Goal: Information Seeking & Learning: Learn about a topic

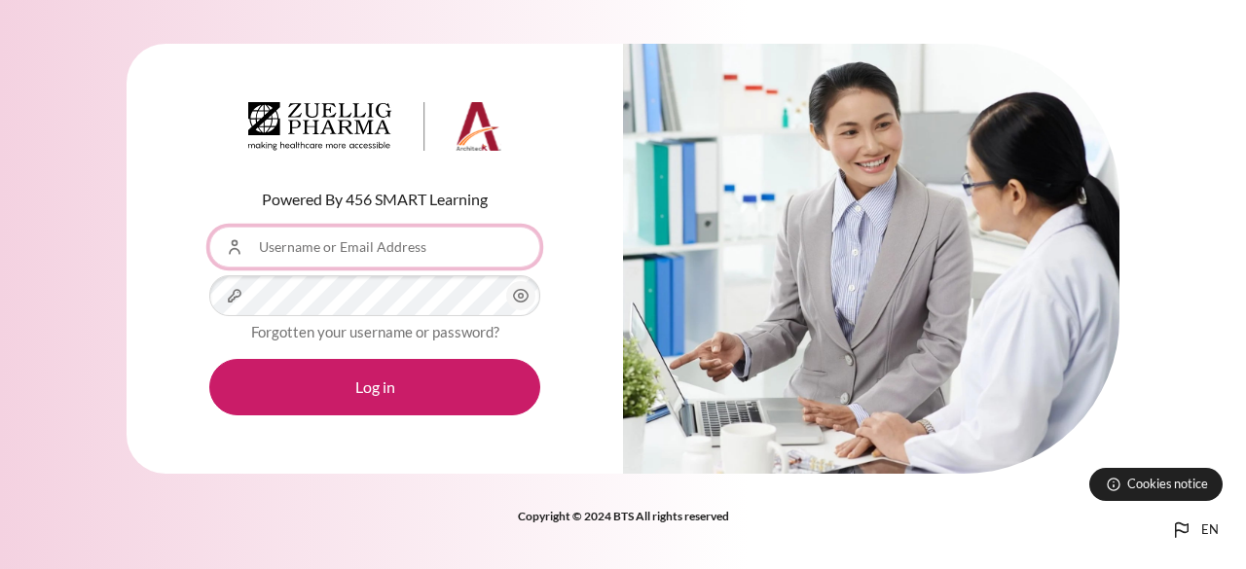
drag, startPoint x: 339, startPoint y: 250, endPoint x: 345, endPoint y: 217, distance: 33.6
click at [339, 250] on input "Username or Email Address" at bounding box center [374, 247] width 331 height 41
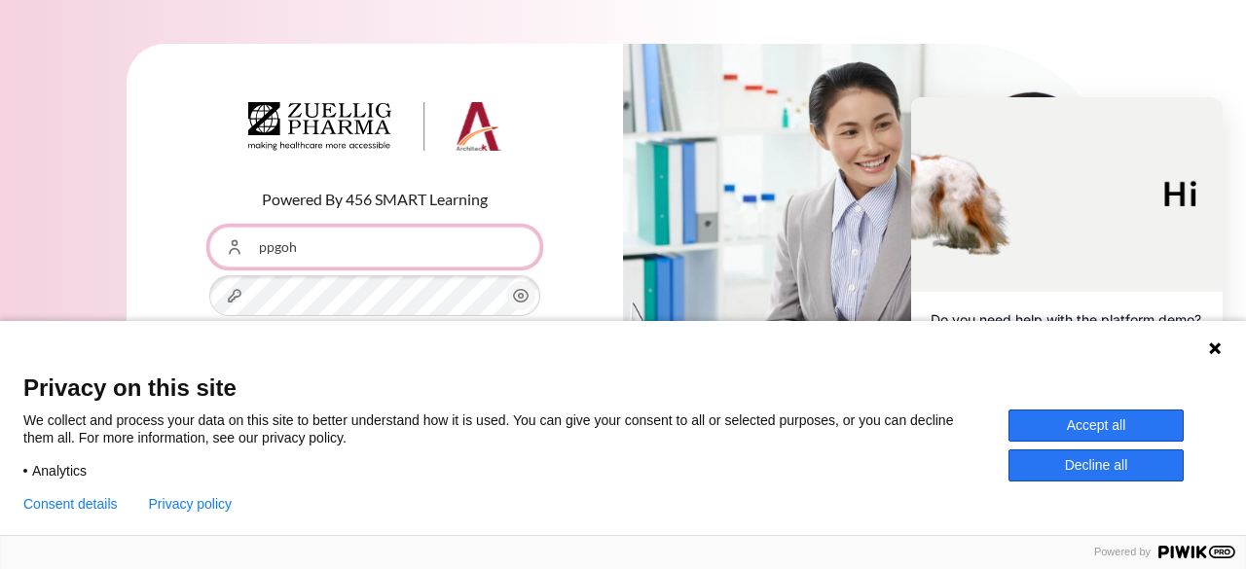
type input "[EMAIL_ADDRESS][DOMAIN_NAME]"
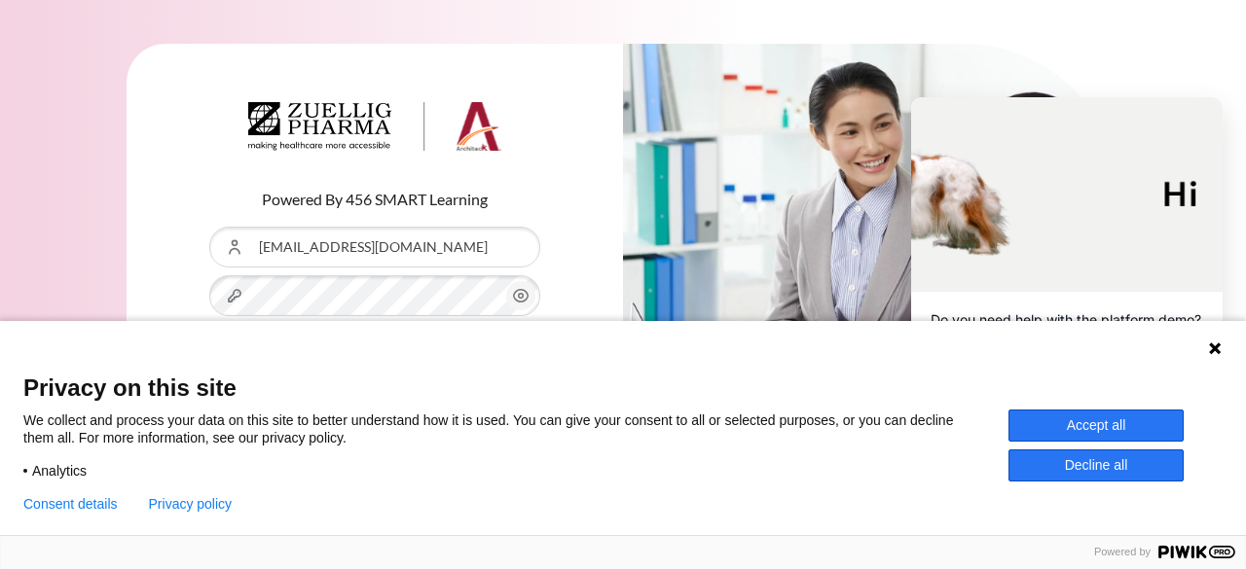
click at [1041, 433] on button "Accept all" at bounding box center [1095, 426] width 175 height 32
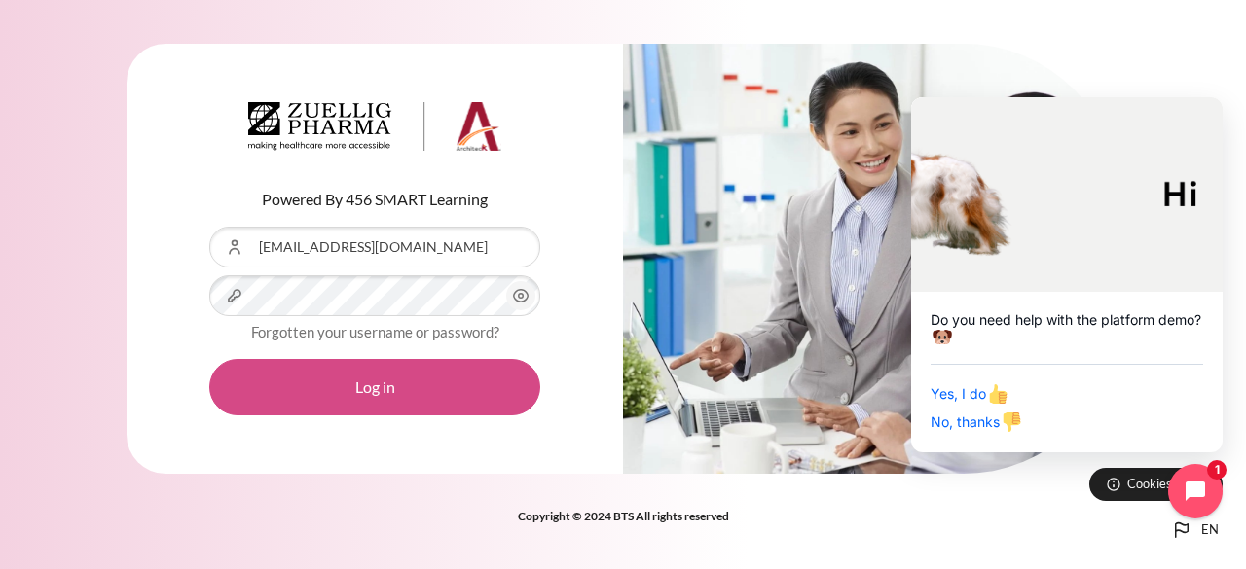
click at [387, 382] on button "Log in" at bounding box center [374, 387] width 331 height 56
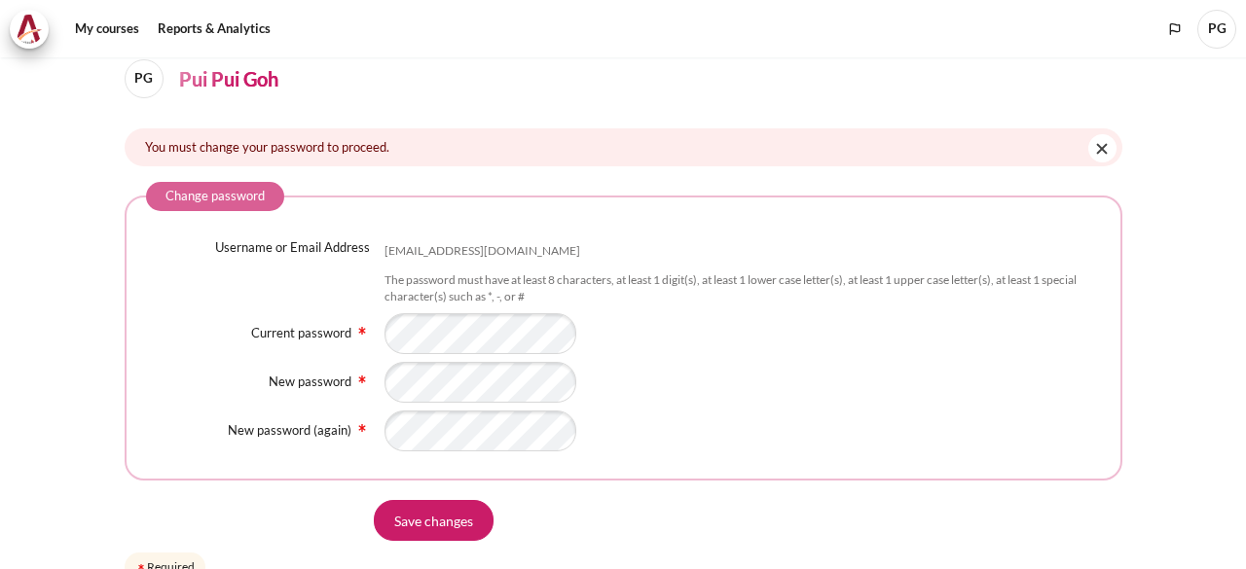
scroll to position [169, 0]
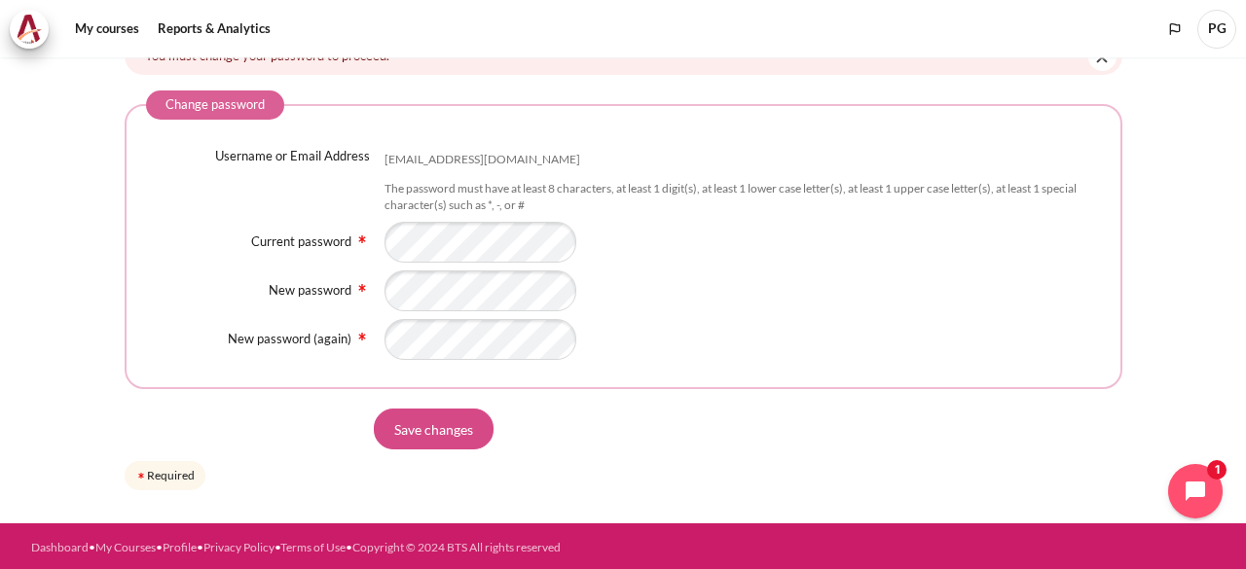
click at [451, 419] on input "Save changes" at bounding box center [434, 429] width 120 height 41
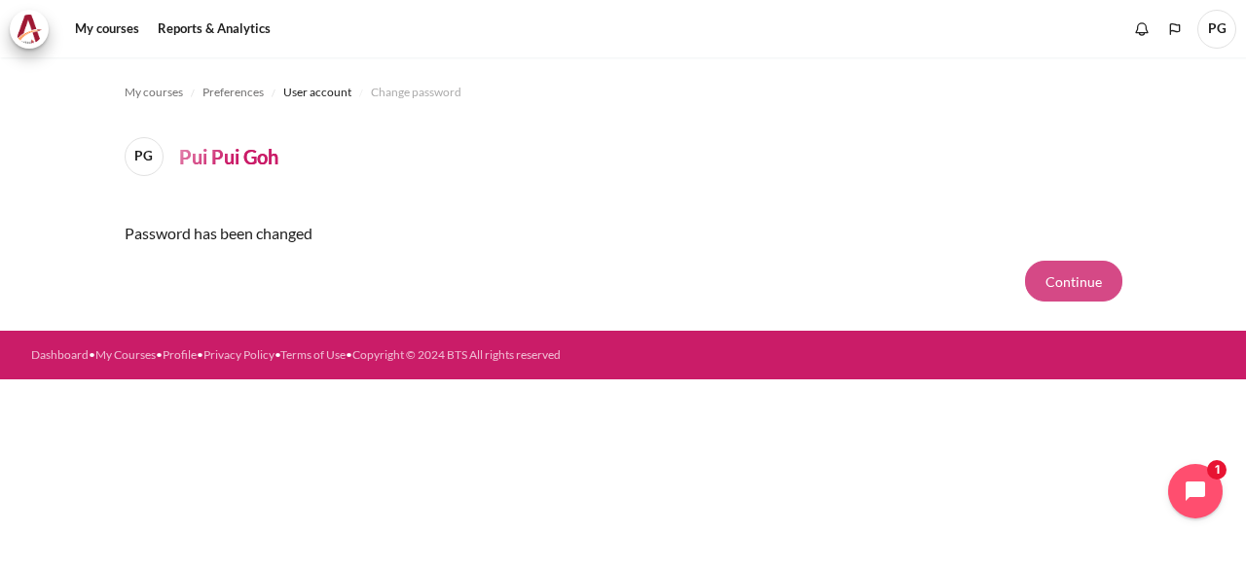
click at [1109, 278] on button "Continue" at bounding box center [1073, 281] width 97 height 41
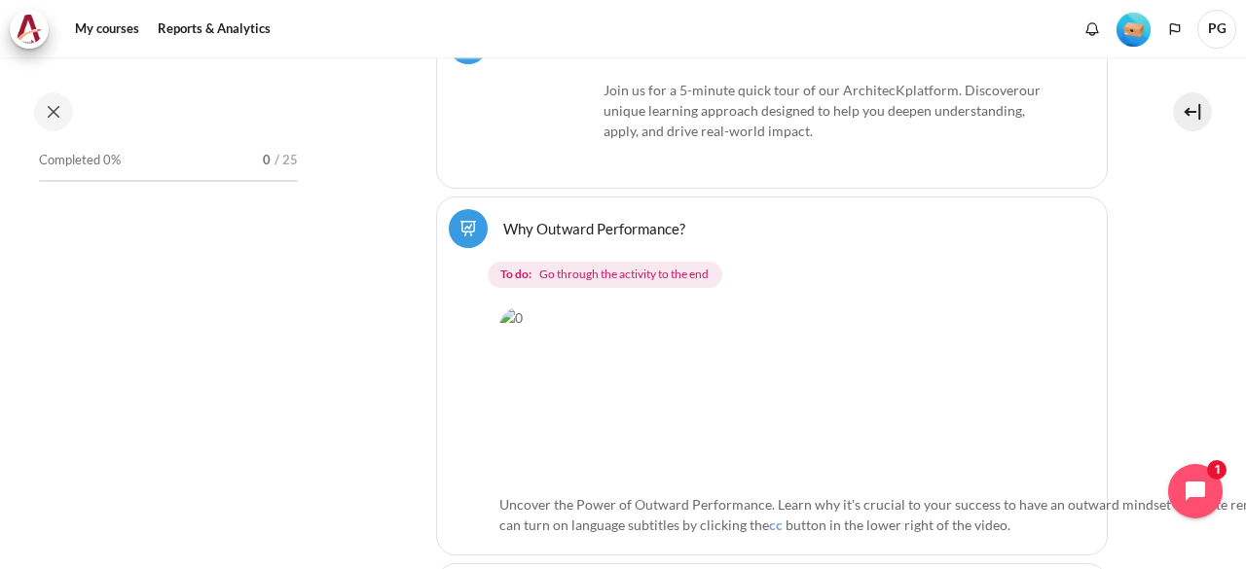
scroll to position [736, 0]
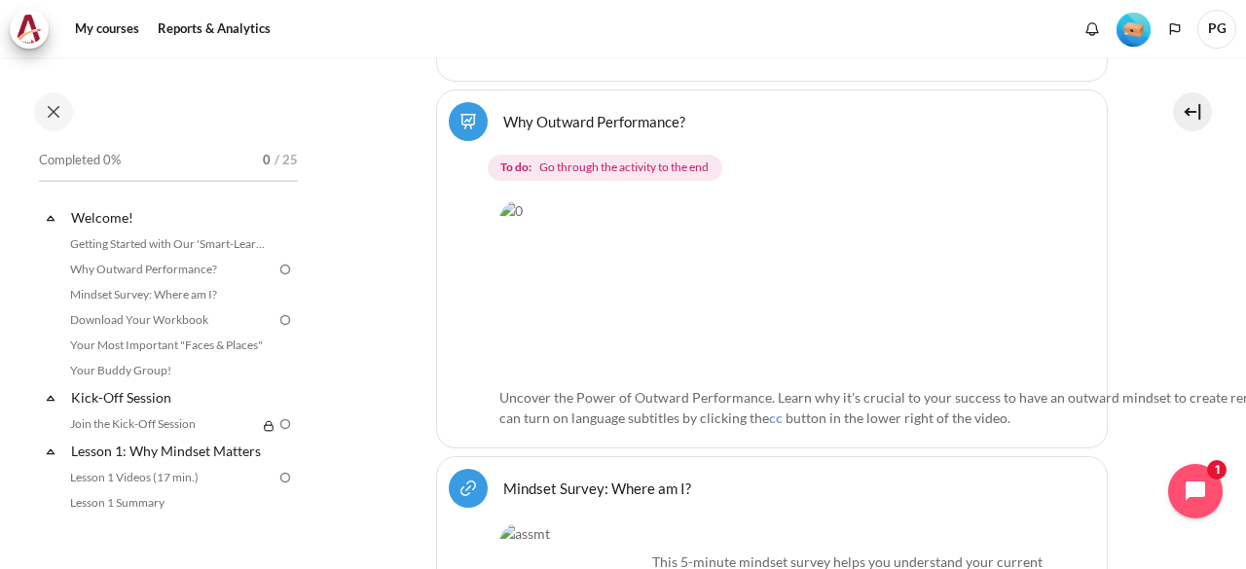
click at [697, 235] on img "Content" at bounding box center [1065, 288] width 1133 height 177
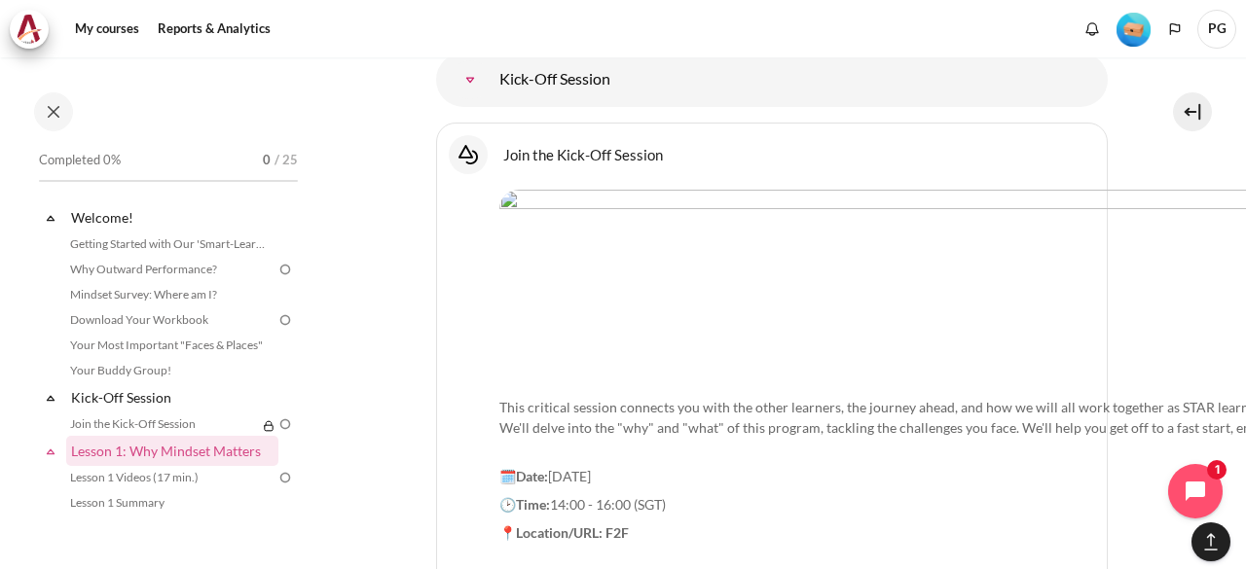
scroll to position [2196, 0]
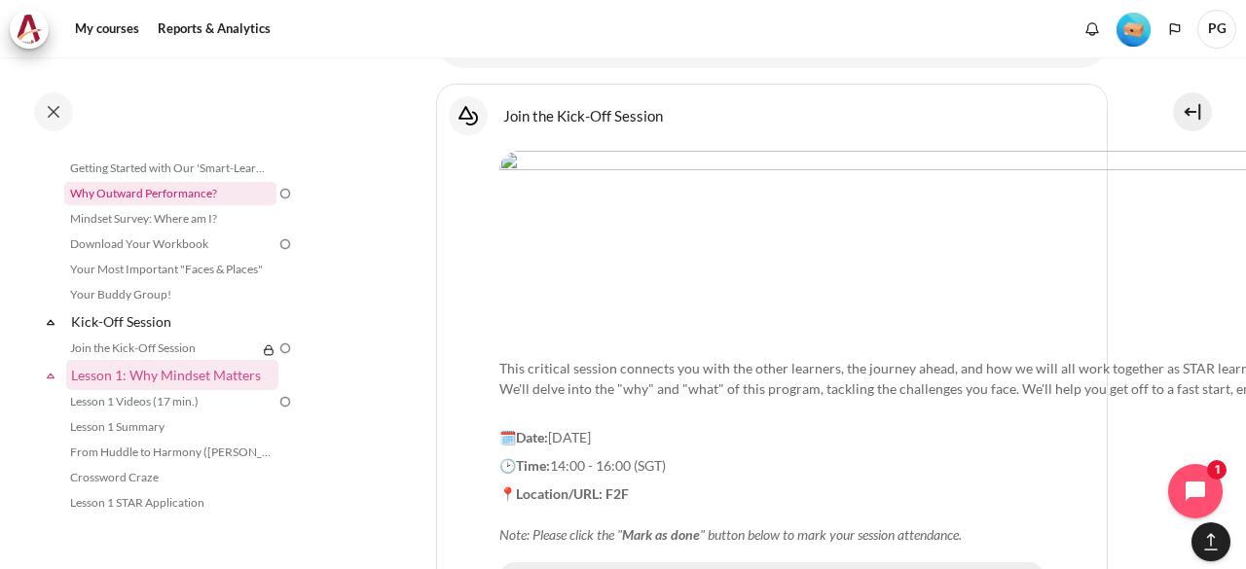
click at [197, 192] on link "Why Outward Performance?" at bounding box center [170, 193] width 212 height 23
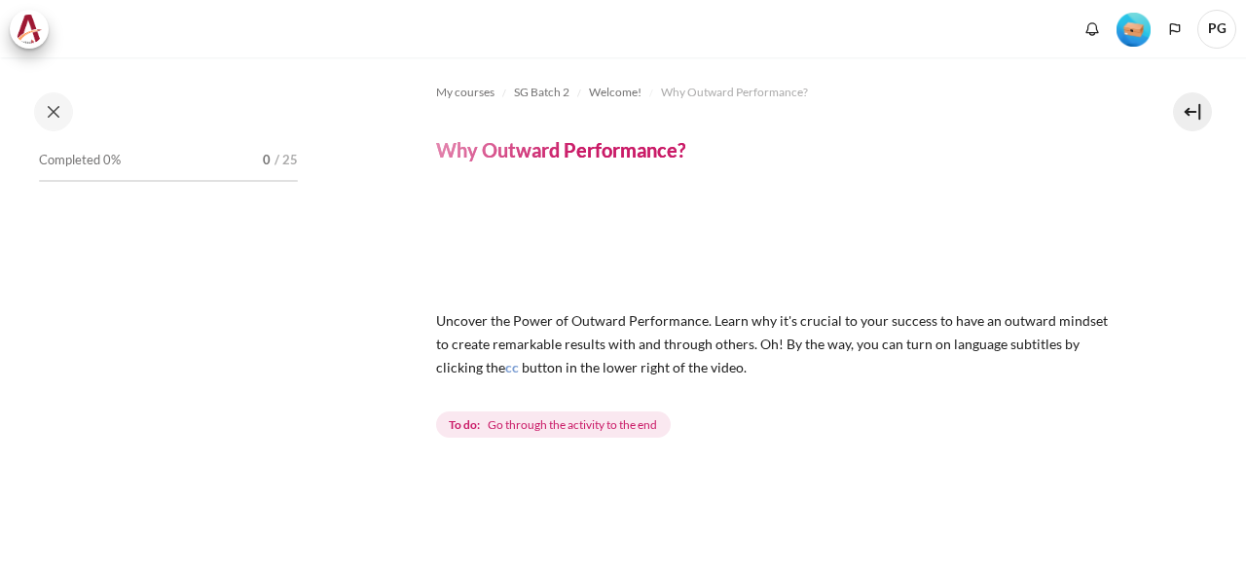
click at [536, 412] on span "To do: Go through the activity to the end" at bounding box center [553, 425] width 235 height 27
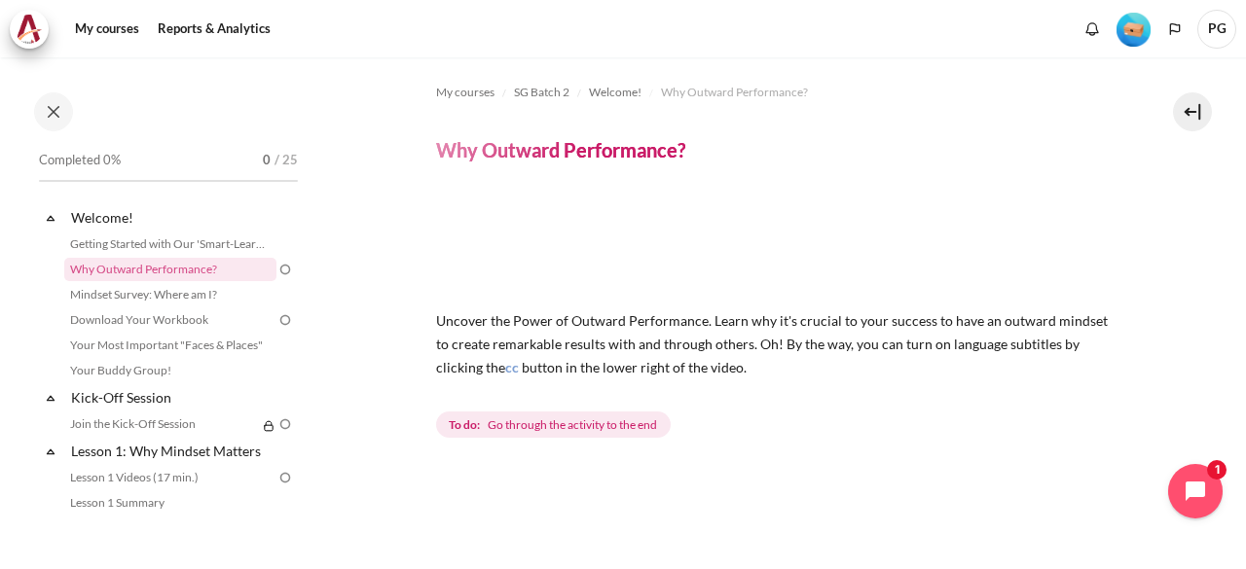
click at [511, 257] on img "Content" at bounding box center [772, 245] width 672 height 105
click at [508, 367] on span "cc" at bounding box center [512, 367] width 14 height 17
click at [517, 248] on img "Content" at bounding box center [772, 245] width 672 height 105
click at [980, 250] on img "Content" at bounding box center [772, 245] width 672 height 105
click at [986, 242] on img "Content" at bounding box center [772, 245] width 672 height 105
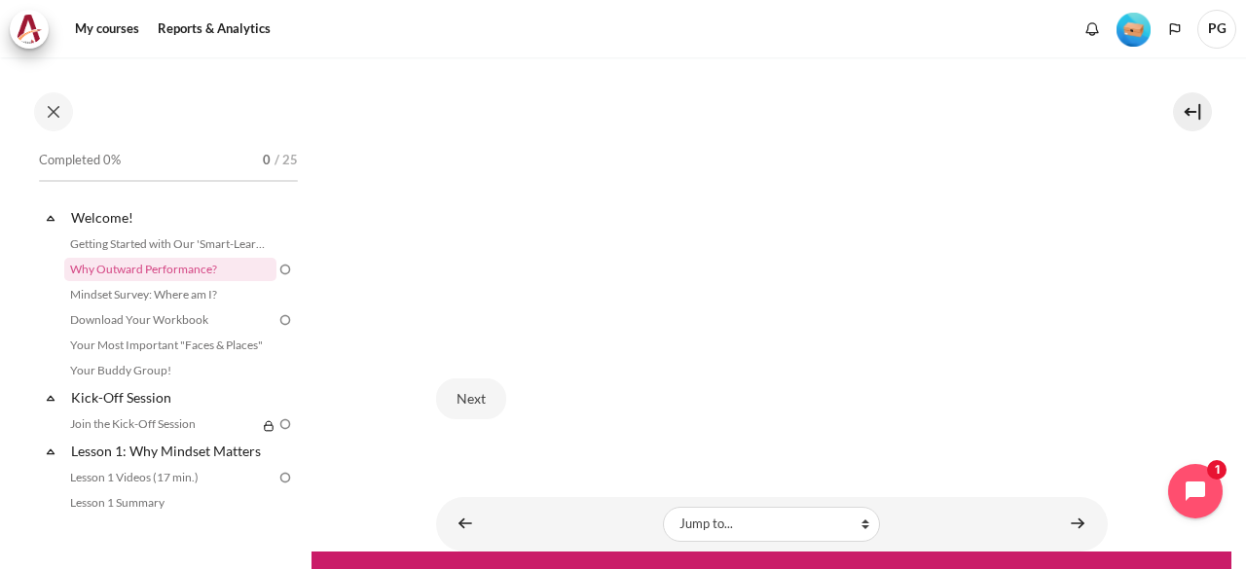
scroll to position [634, 0]
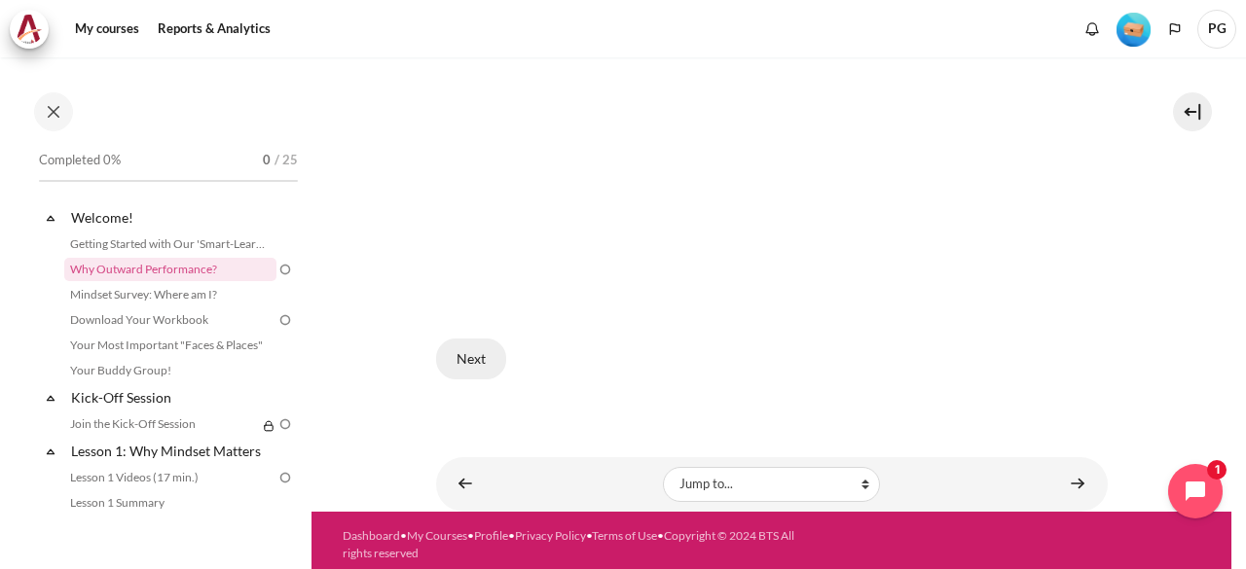
click at [474, 346] on button "Next" at bounding box center [471, 359] width 70 height 41
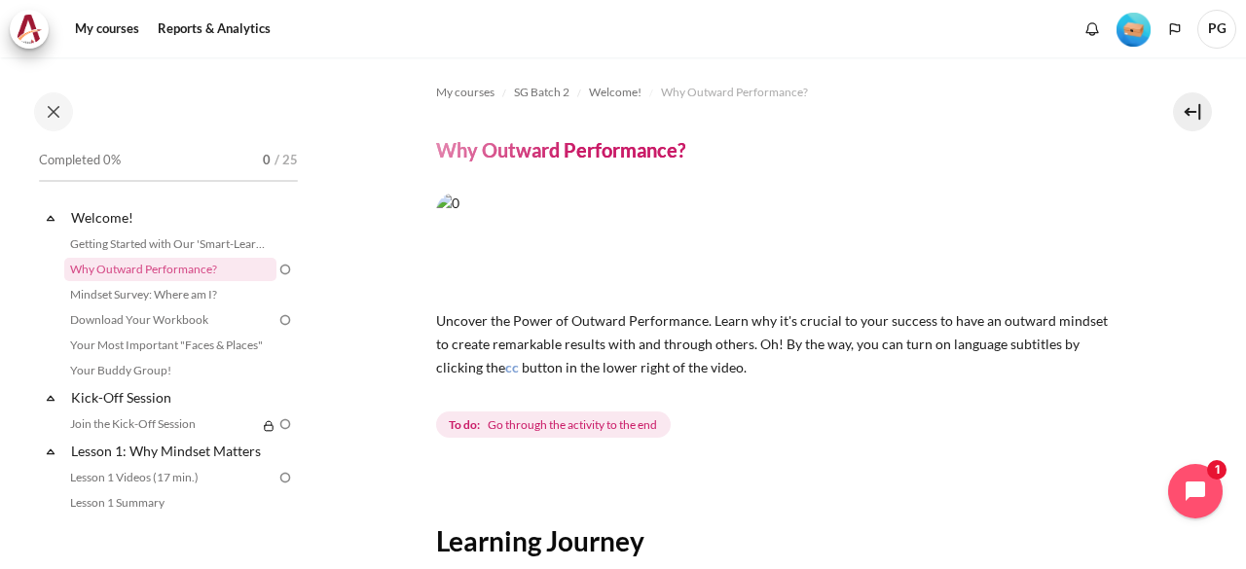
click at [669, 234] on img "Content" at bounding box center [772, 245] width 672 height 105
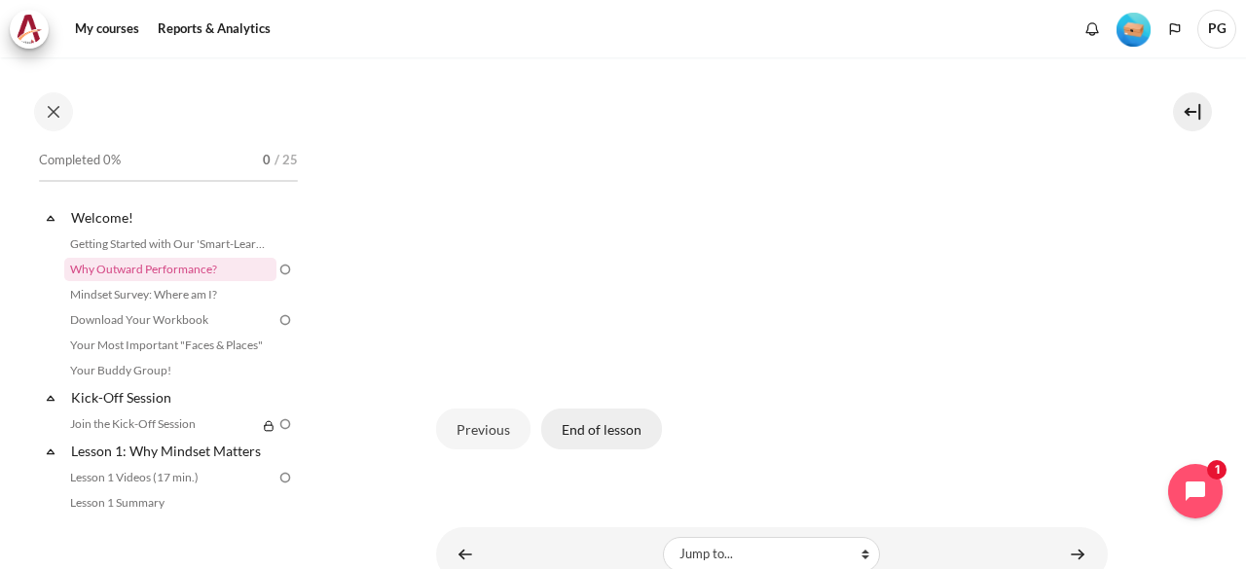
scroll to position [574, 0]
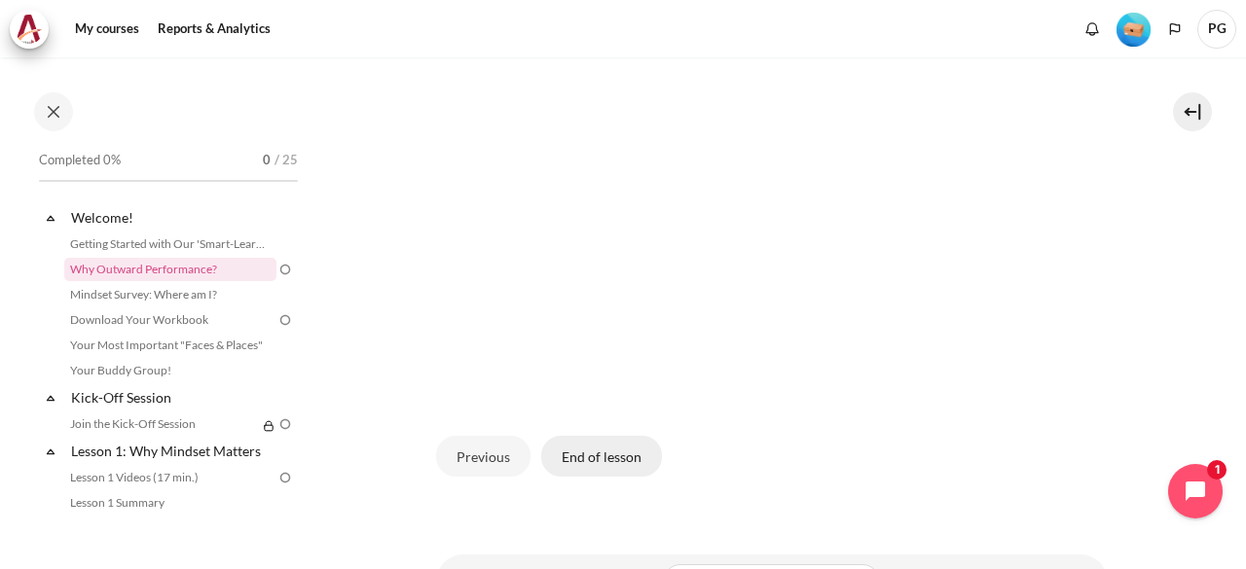
click at [605, 436] on button "End of lesson" at bounding box center [601, 456] width 121 height 41
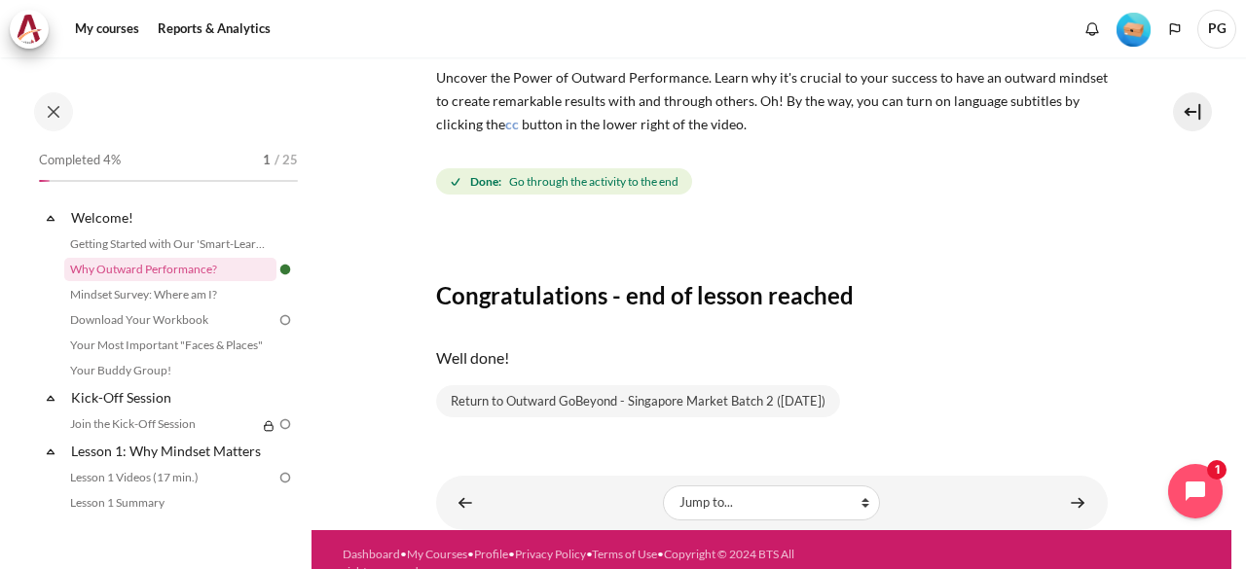
scroll to position [268, 0]
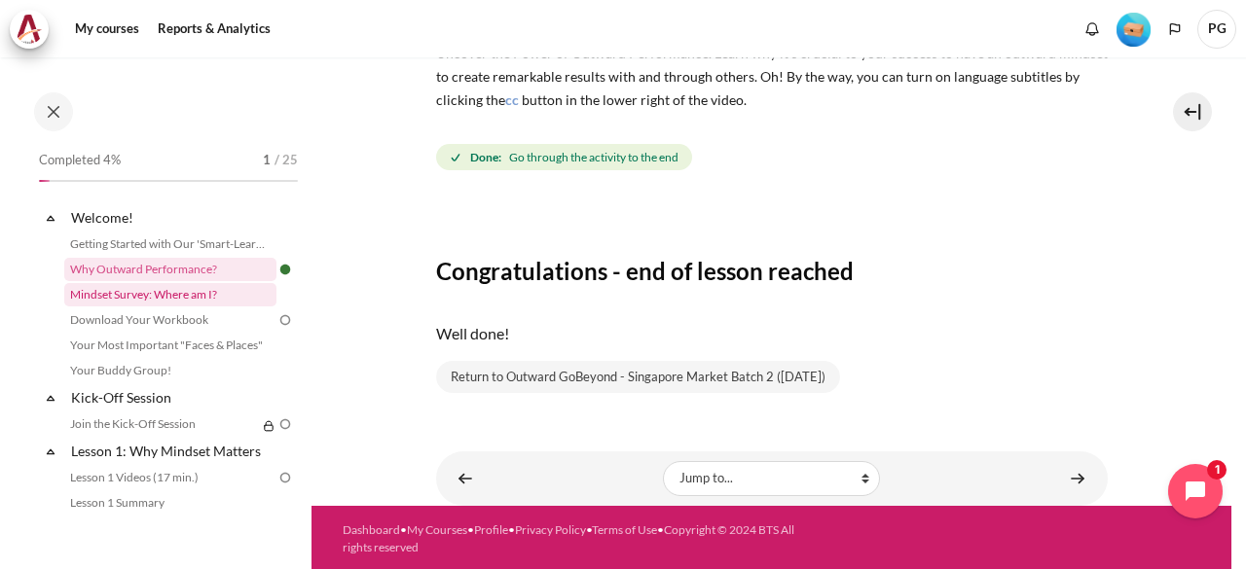
click at [210, 294] on link "Mindset Survey: Where am I?" at bounding box center [170, 294] width 212 height 23
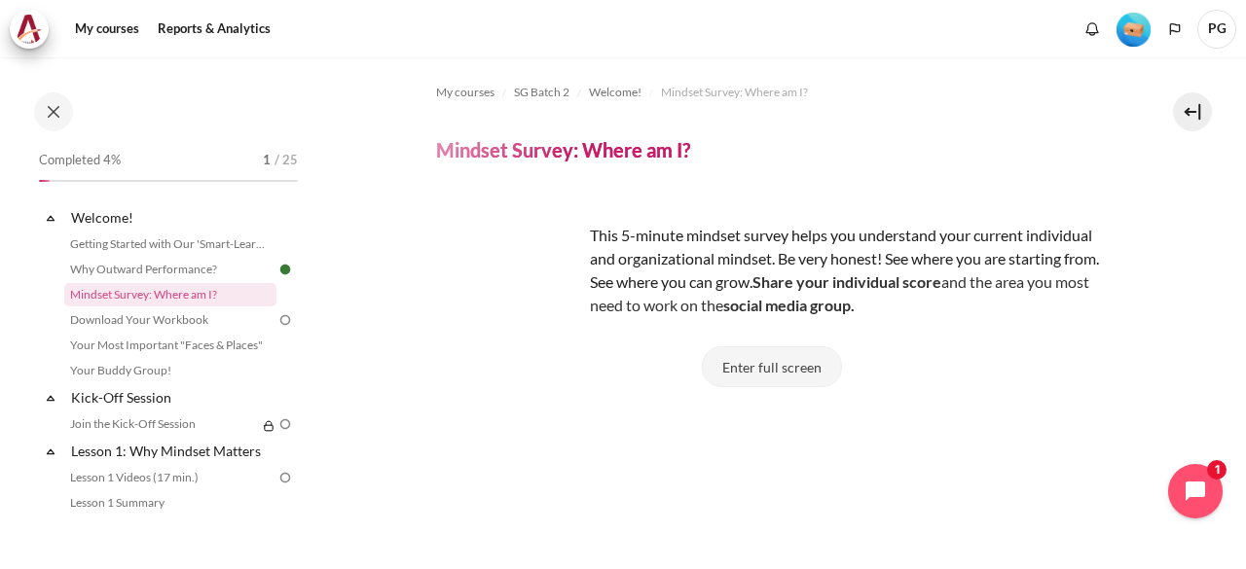
click at [774, 373] on button "Enter full screen" at bounding box center [772, 366] width 140 height 41
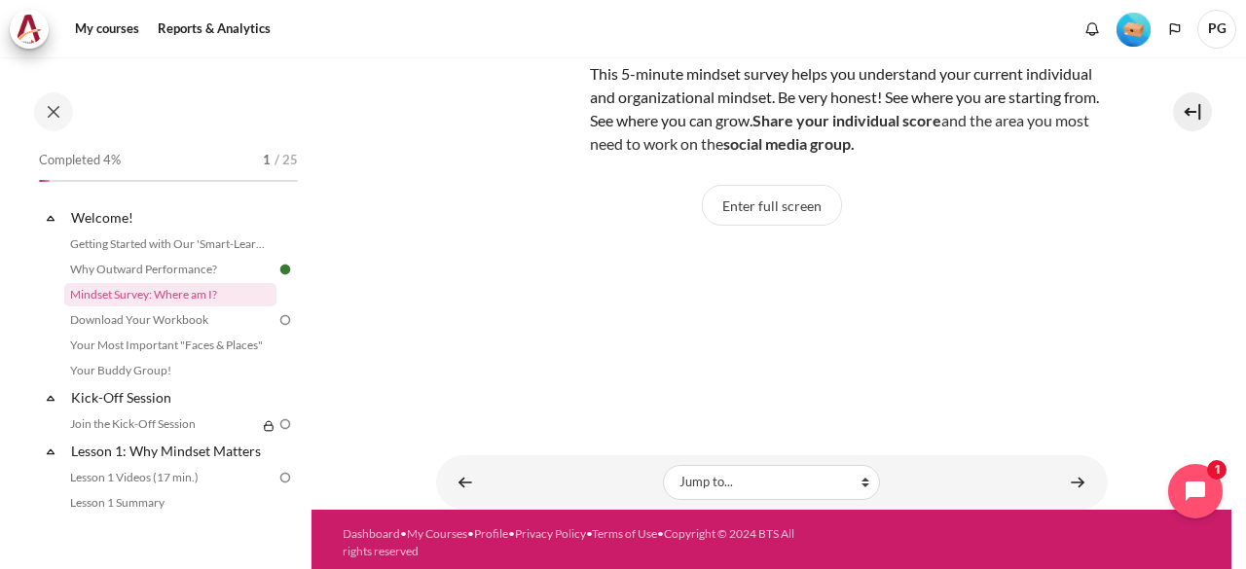
scroll to position [167, 0]
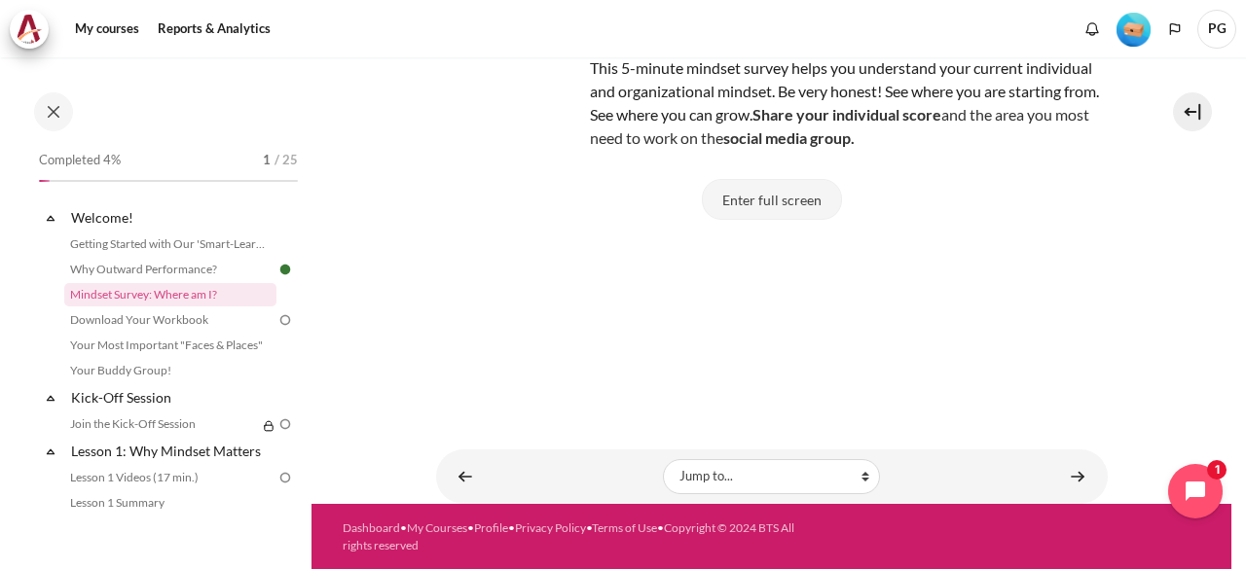
click at [775, 193] on button "Enter full screen" at bounding box center [772, 199] width 140 height 41
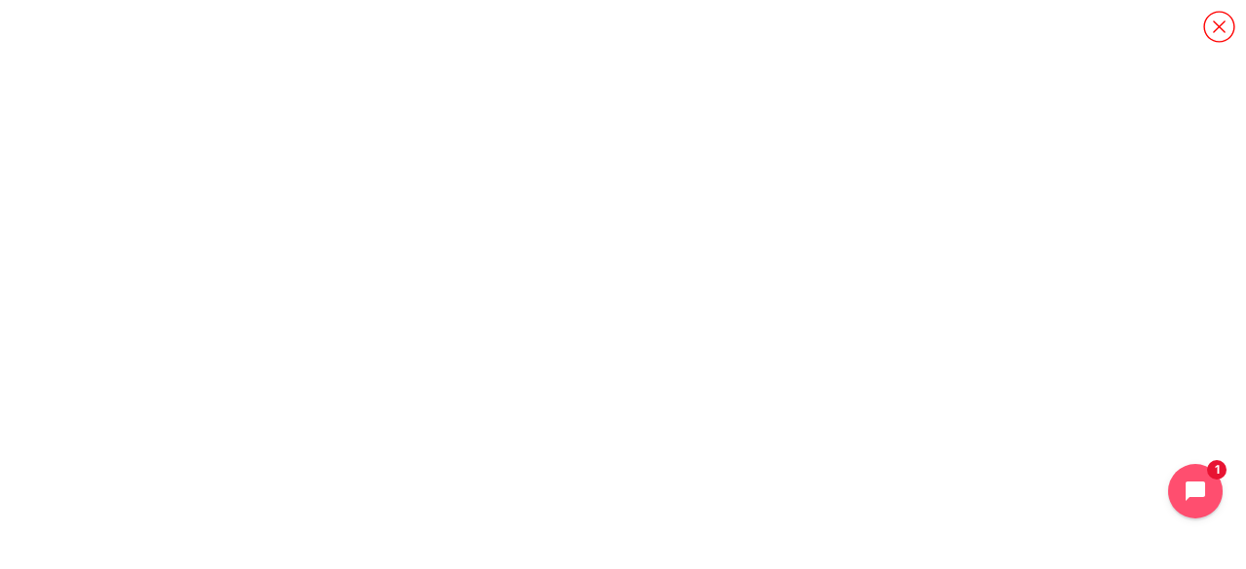
scroll to position [16, 0]
click at [1219, 19] on icon "Content" at bounding box center [1219, 27] width 34 height 34
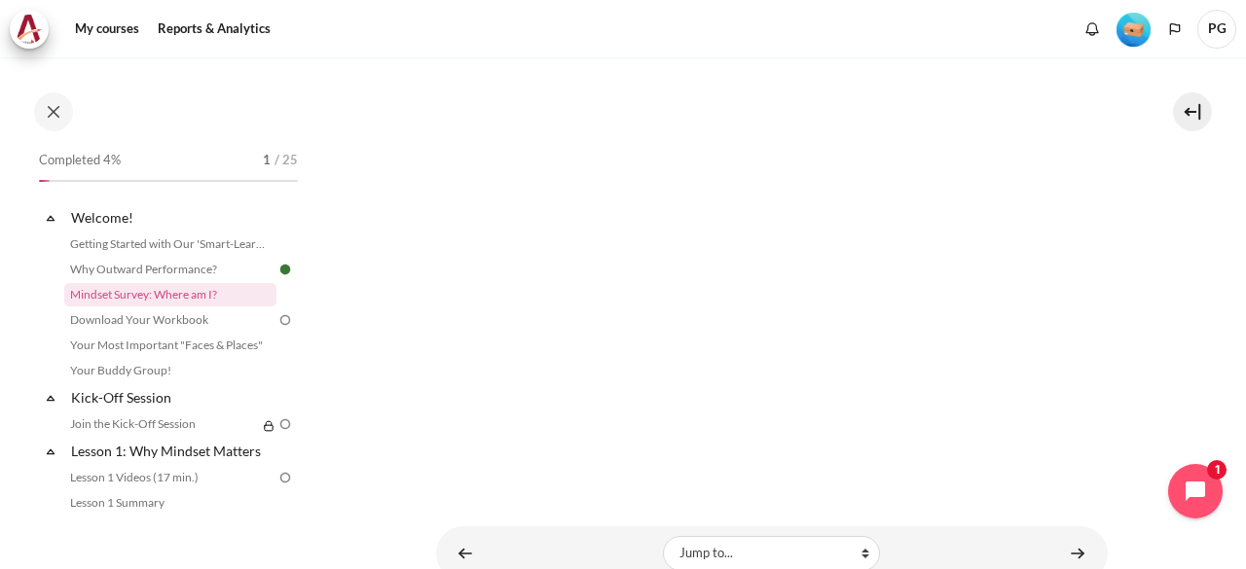
scroll to position [508, 0]
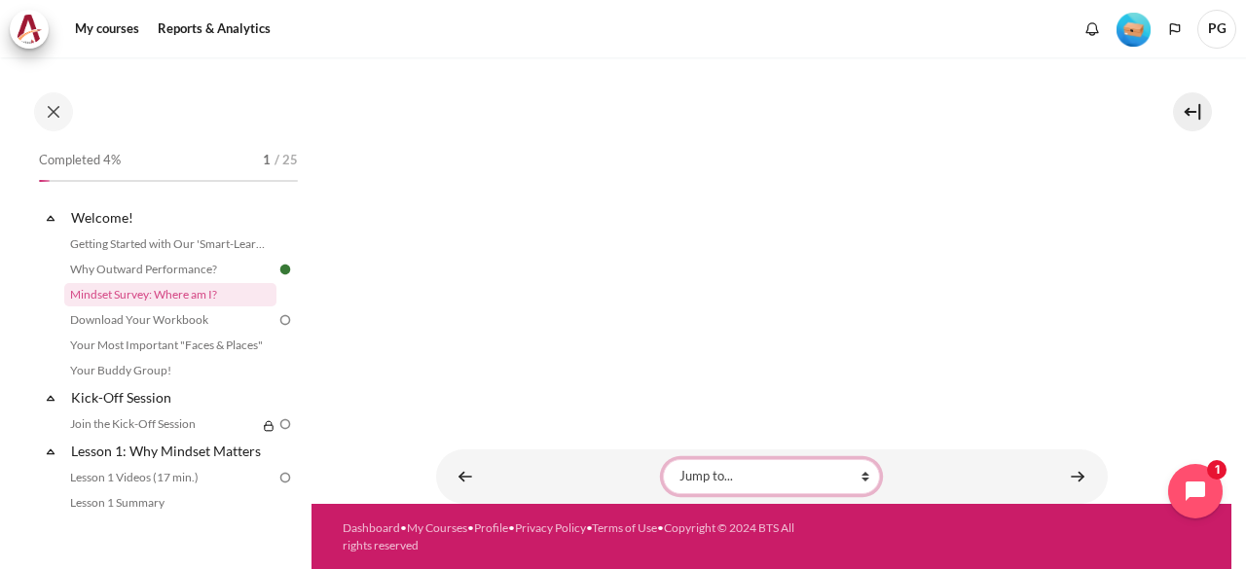
click at [805, 473] on select "Jump to... Getting Started with Our 'Smart-Learning' Platform Why Outward Perfo…" at bounding box center [771, 476] width 217 height 35
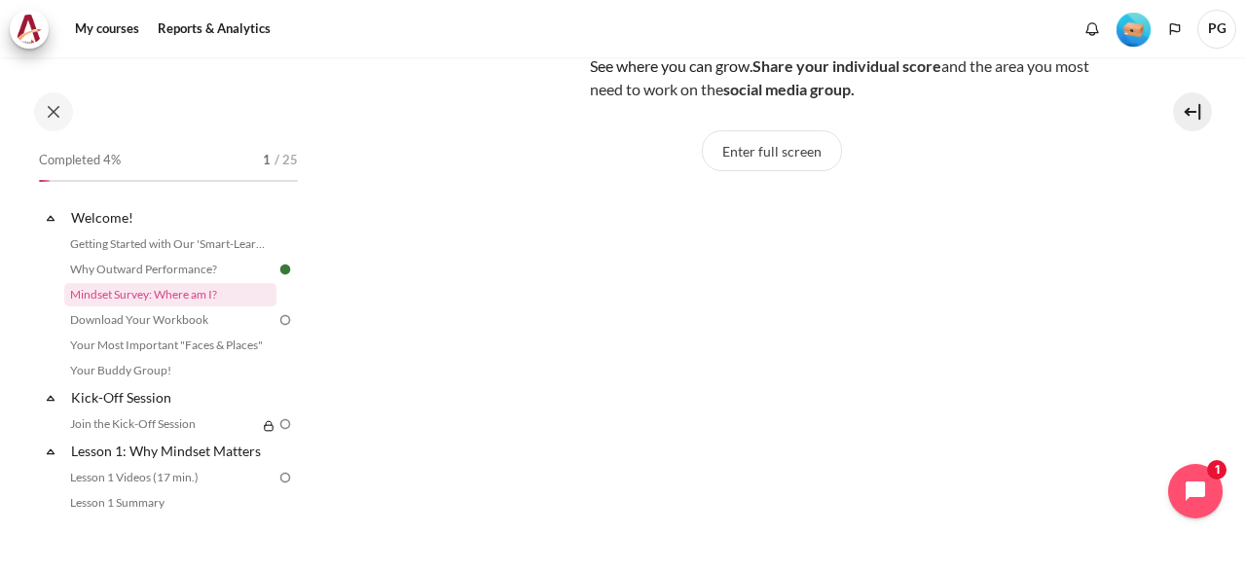
scroll to position [0, 0]
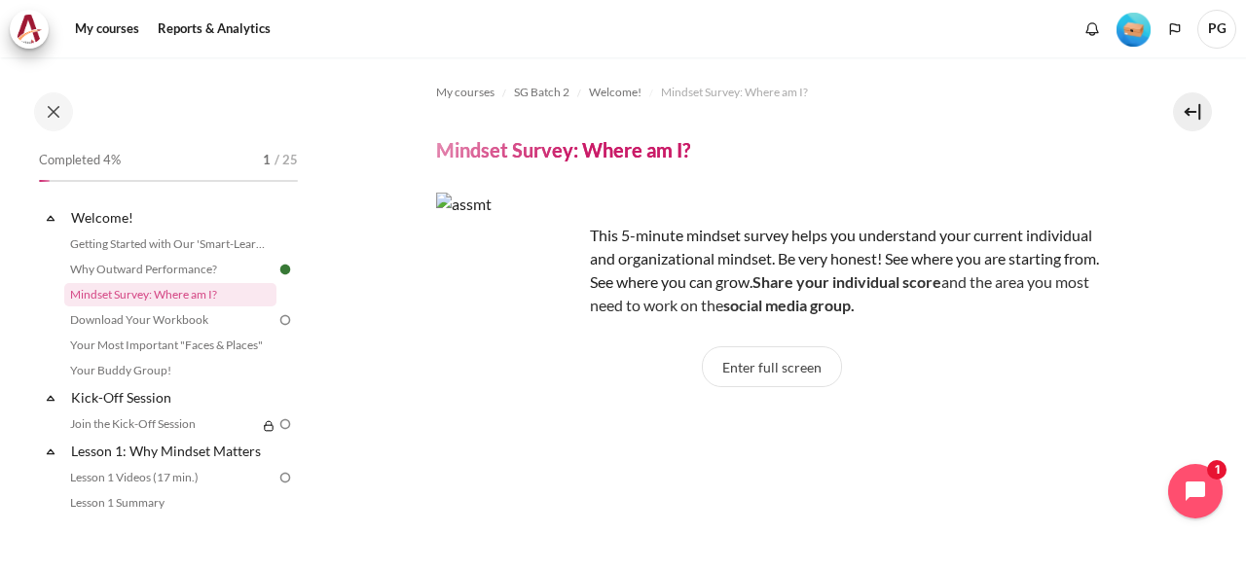
click at [1015, 275] on span "Share your individual score and the area you most need to work o n the social m…" at bounding box center [839, 294] width 499 height 42
click at [179, 314] on link "Download Your Workbook" at bounding box center [170, 320] width 212 height 23
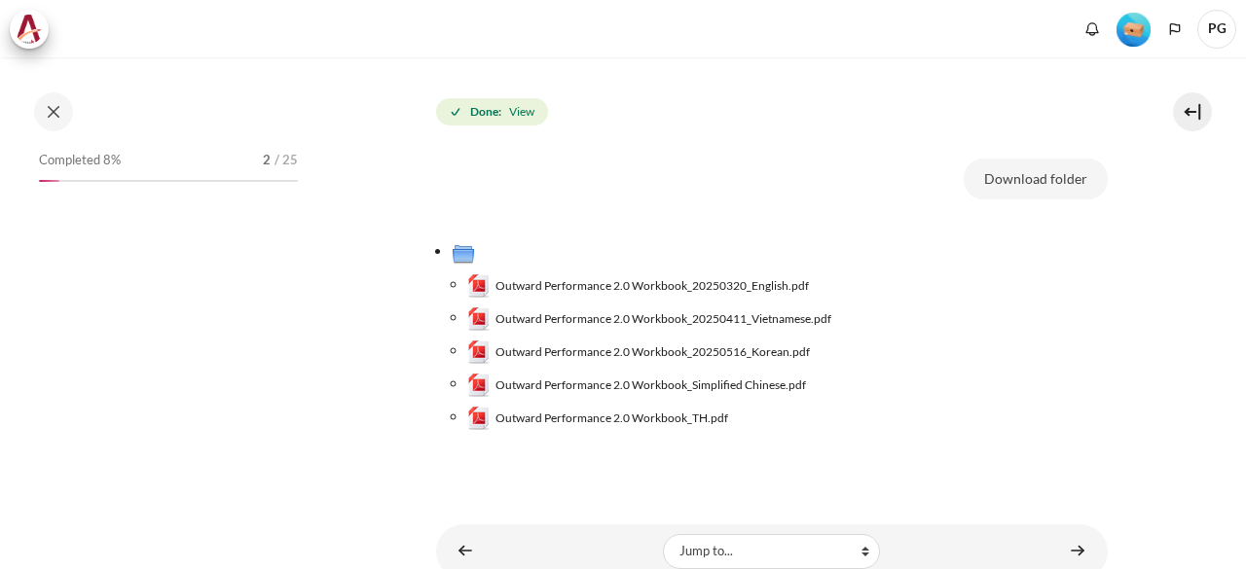
scroll to position [292, 0]
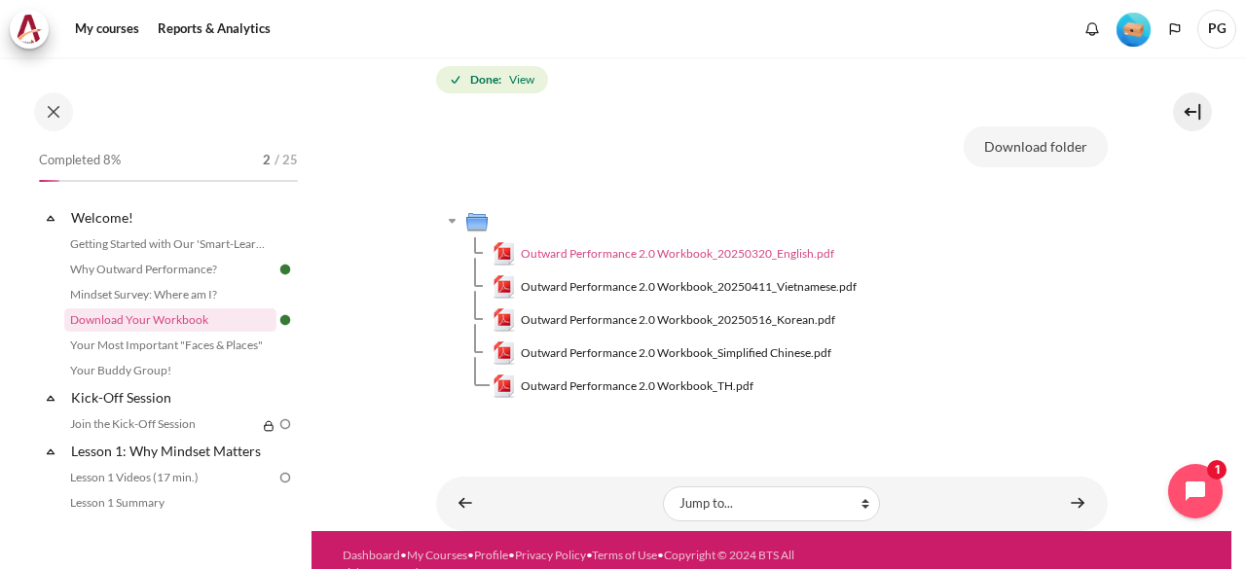
click at [637, 248] on span "Outward Performance 2.0 Workbook_20250320_English.pdf" at bounding box center [677, 254] width 313 height 18
click at [152, 343] on link "Your Most Important "Faces & Places"" at bounding box center [170, 345] width 212 height 23
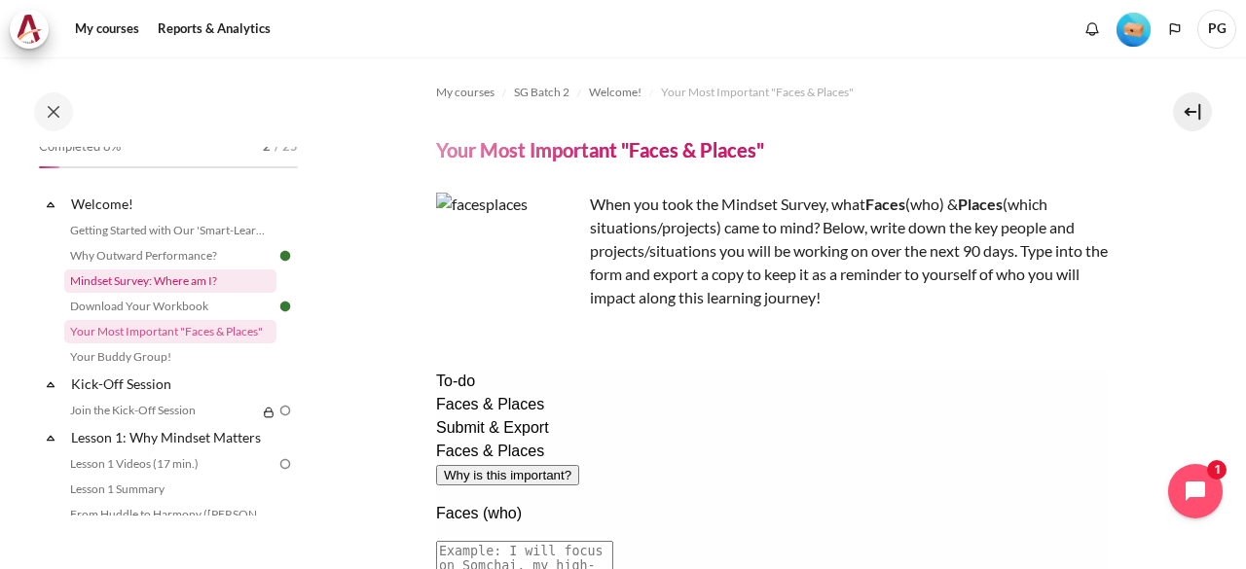
click at [208, 279] on link "Mindset Survey: Where am I?" at bounding box center [170, 281] width 212 height 23
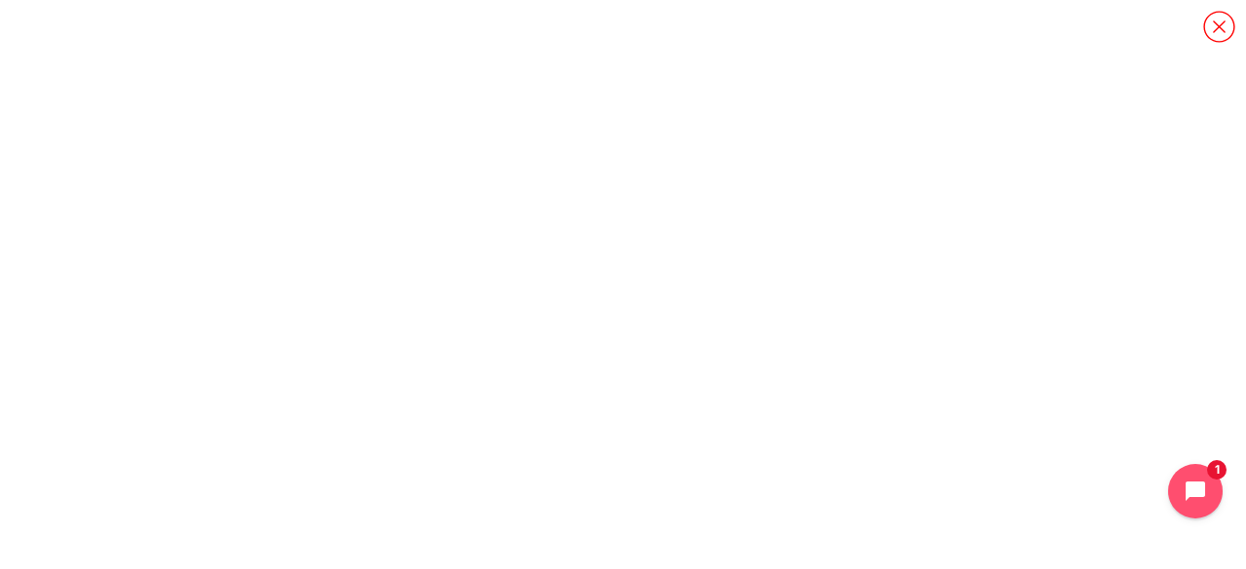
scroll to position [16, 0]
